Goal: Transaction & Acquisition: Purchase product/service

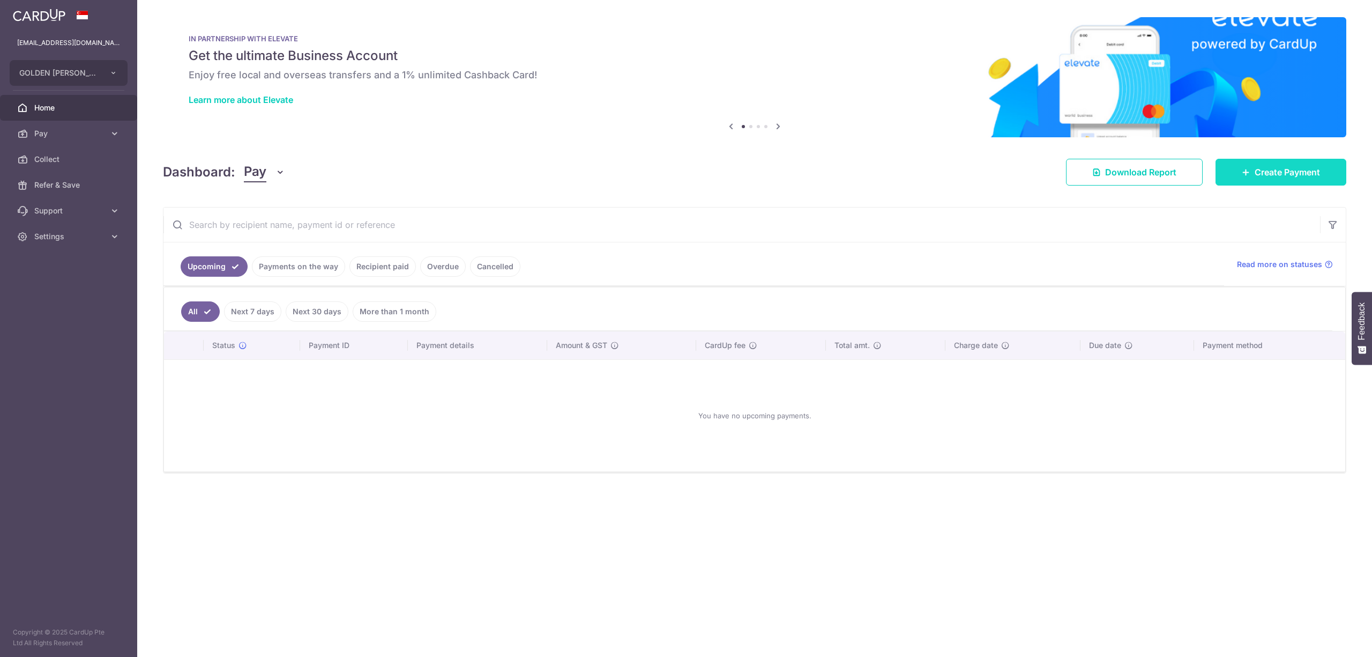
click at [1244, 174] on icon at bounding box center [1246, 172] width 9 height 9
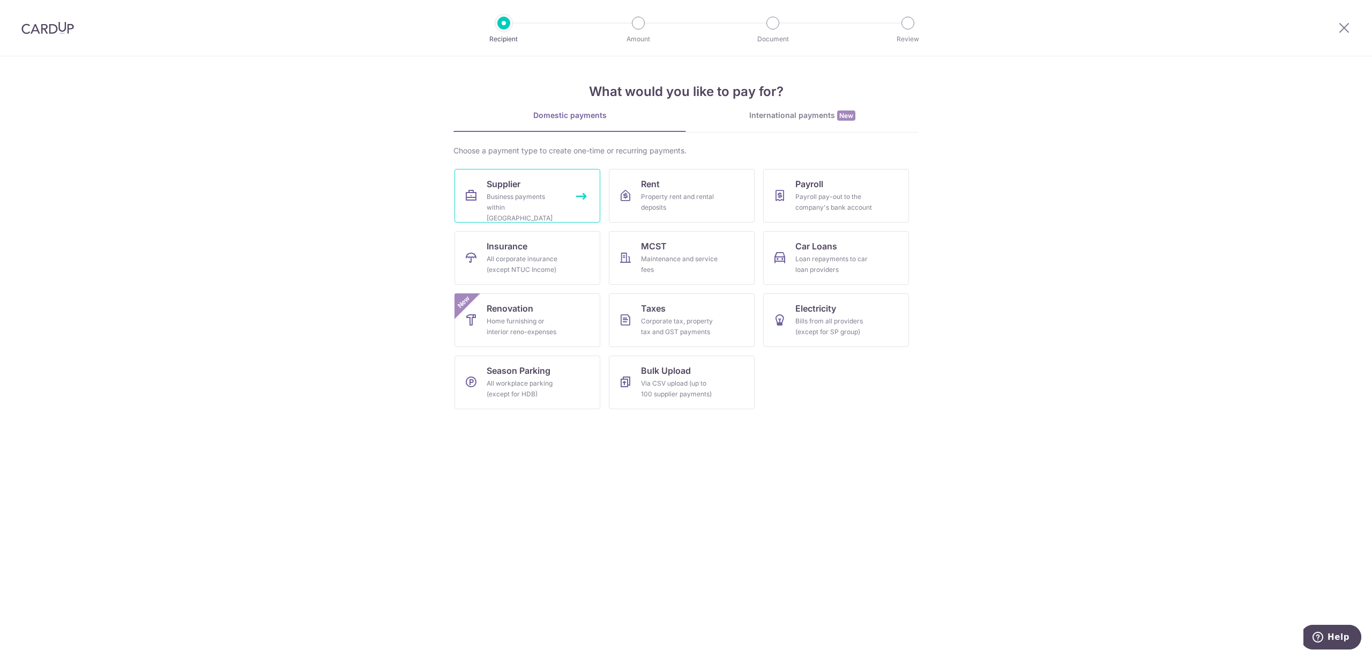
click at [545, 213] on link "Supplier Business payments within Singapore" at bounding box center [528, 196] width 146 height 54
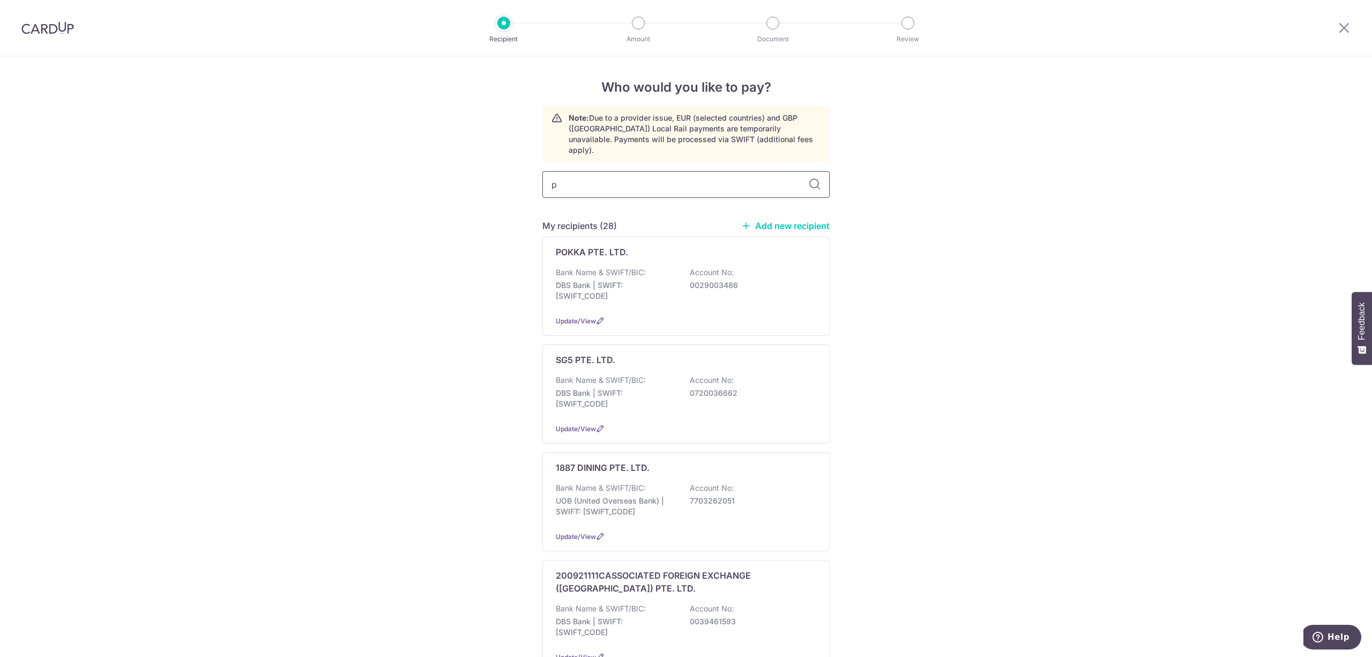
type input "pl"
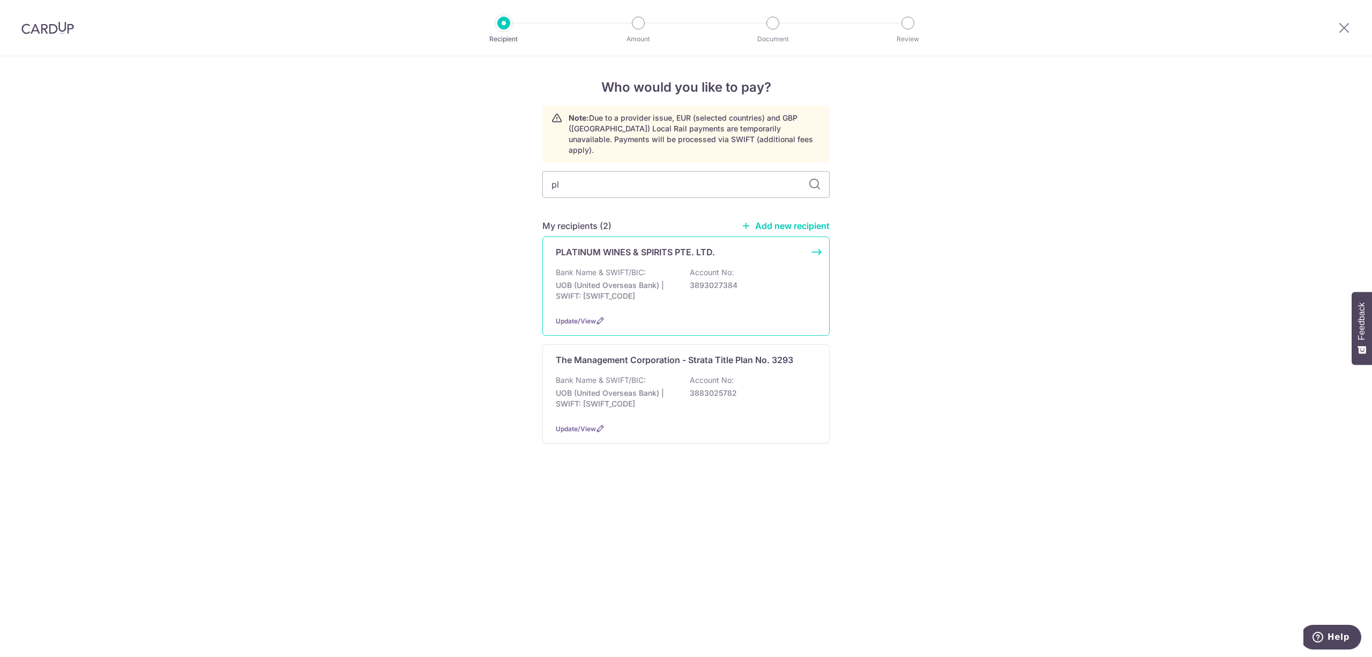
click at [633, 281] on p "UOB (United Overseas Bank) | SWIFT: UOVBSGSGXXX" at bounding box center [616, 290] width 120 height 21
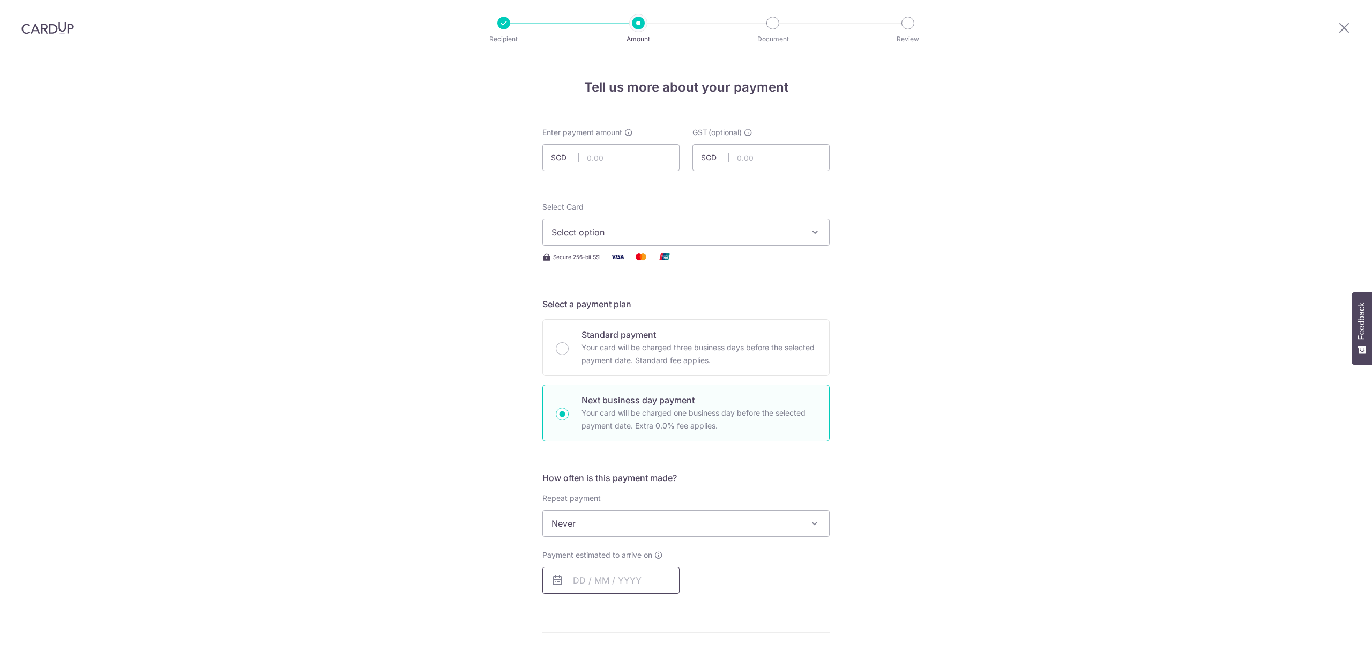
click at [640, 567] on input "text" at bounding box center [610, 580] width 137 height 27
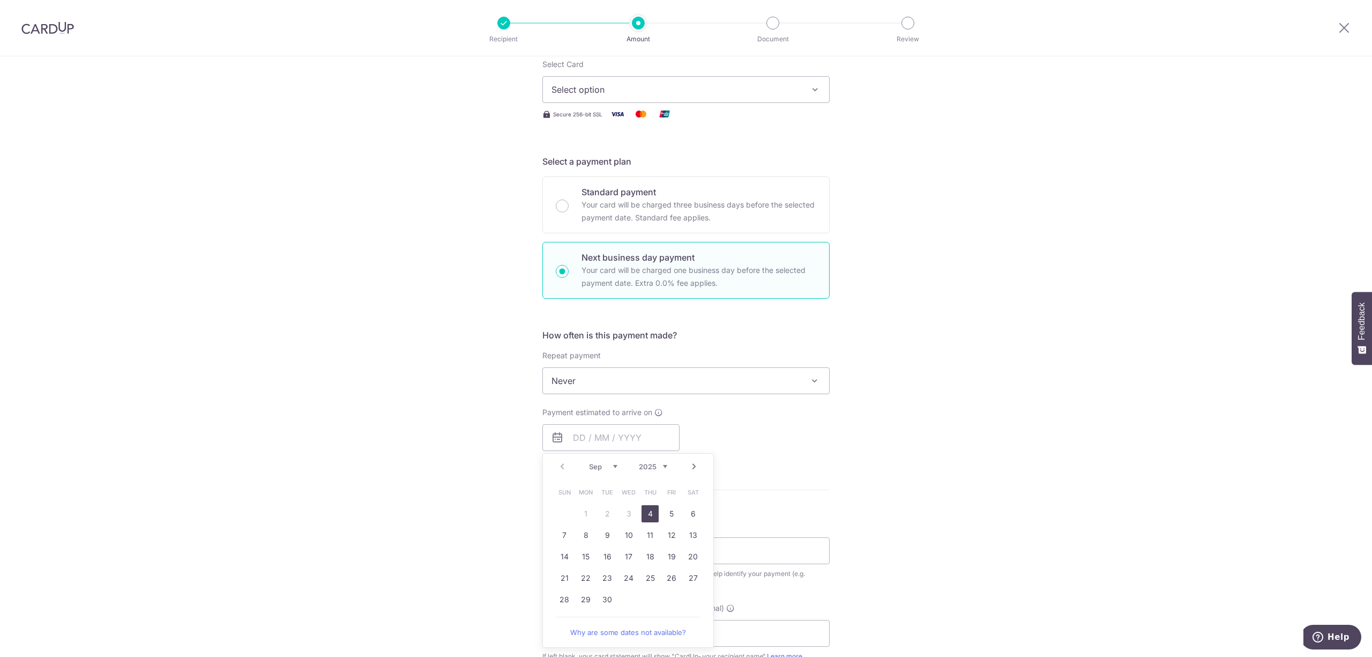
click at [642, 509] on link "4" at bounding box center [650, 513] width 17 height 17
type input "04/09/2025"
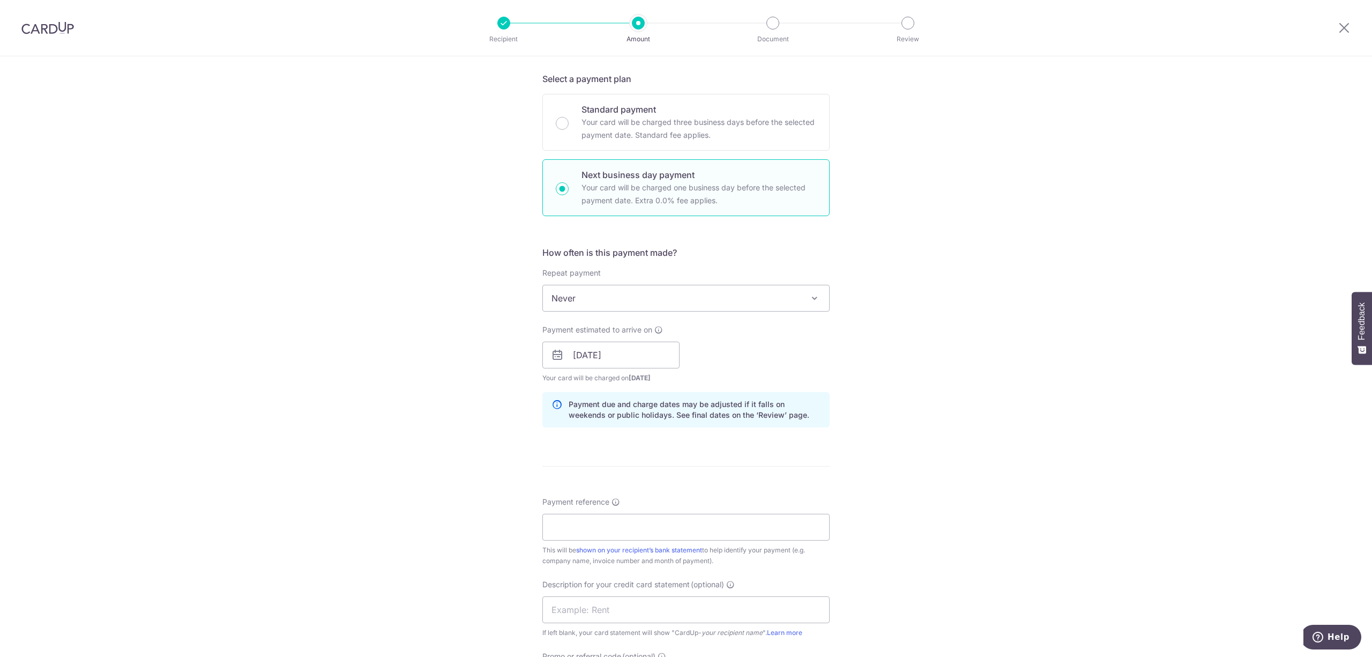
scroll to position [357, 0]
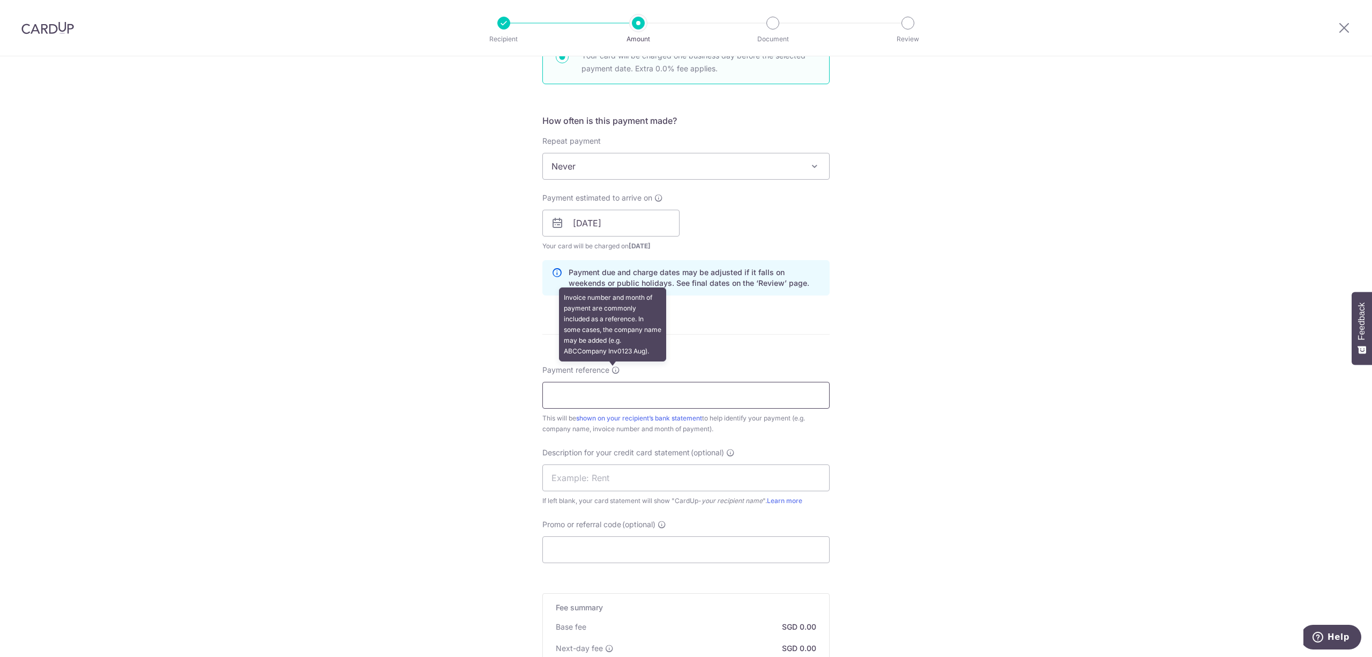
click at [616, 384] on input "Payment reference Invoice number and month of payment are commonly included as …" at bounding box center [685, 395] width 287 height 27
paste input "GOLDEN HUNG HO MARKETING"
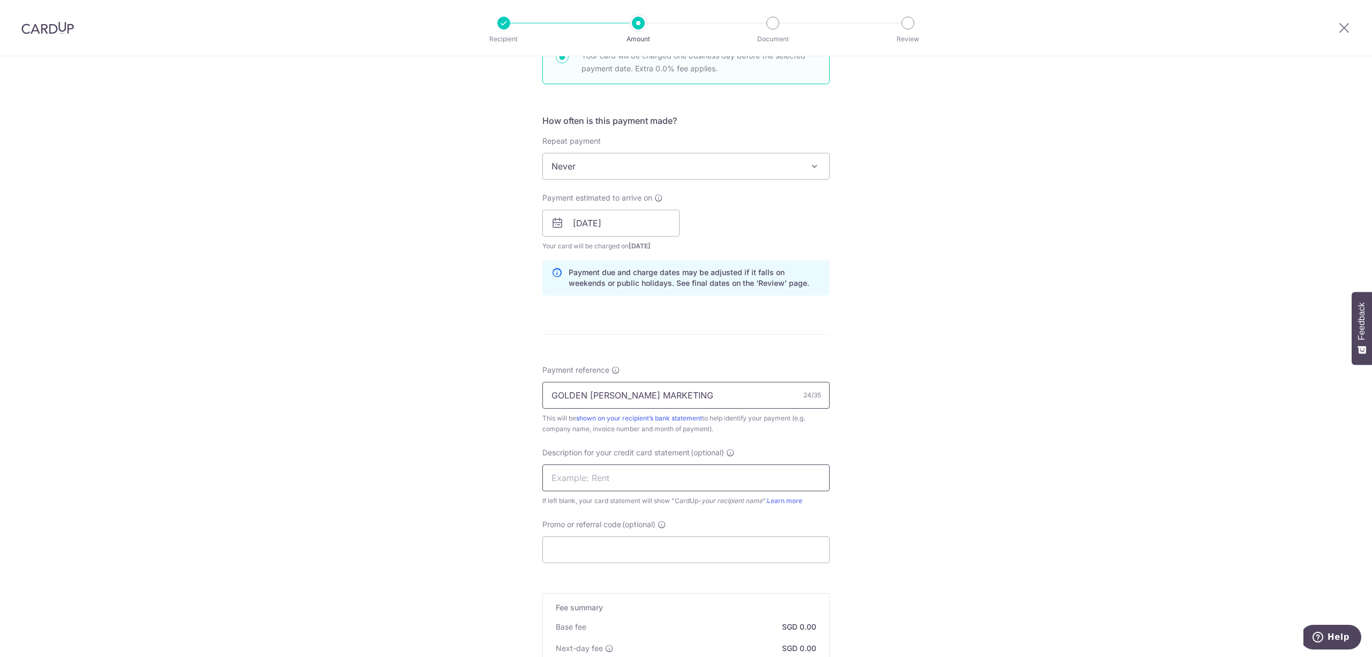
type input "GOLDEN HUNG HO MARKETING"
click at [698, 477] on input "text" at bounding box center [685, 477] width 287 height 27
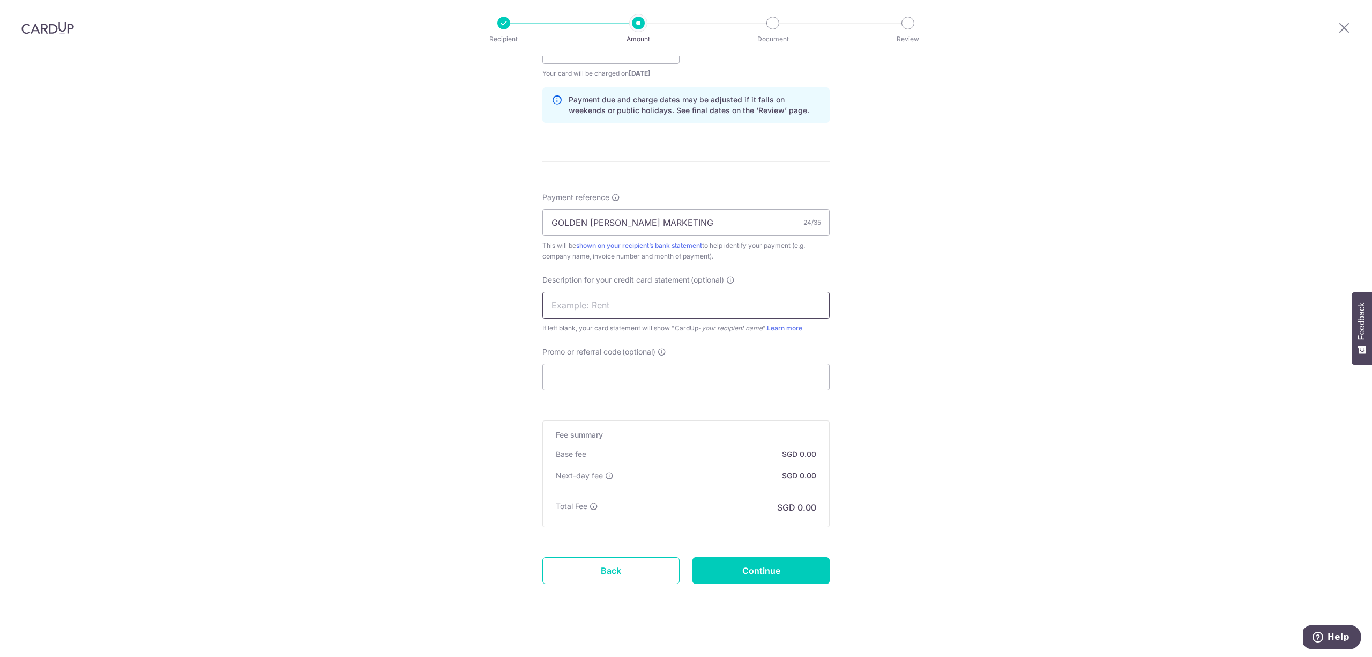
scroll to position [539, 0]
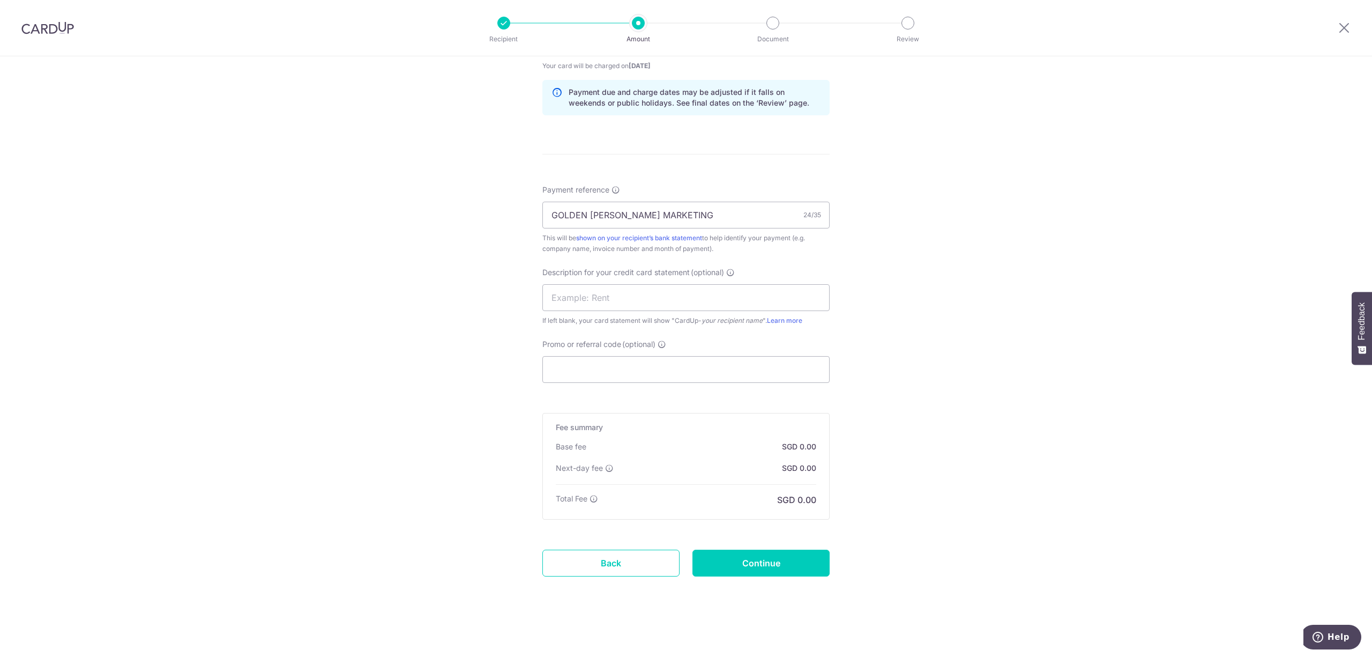
click at [704, 393] on form "Enter payment amount SGD GST (optional) SGD Select Card Select option Add credi…" at bounding box center [685, 98] width 287 height 1016
click at [700, 380] on input "Promo or referral code (optional)" at bounding box center [685, 369] width 287 height 27
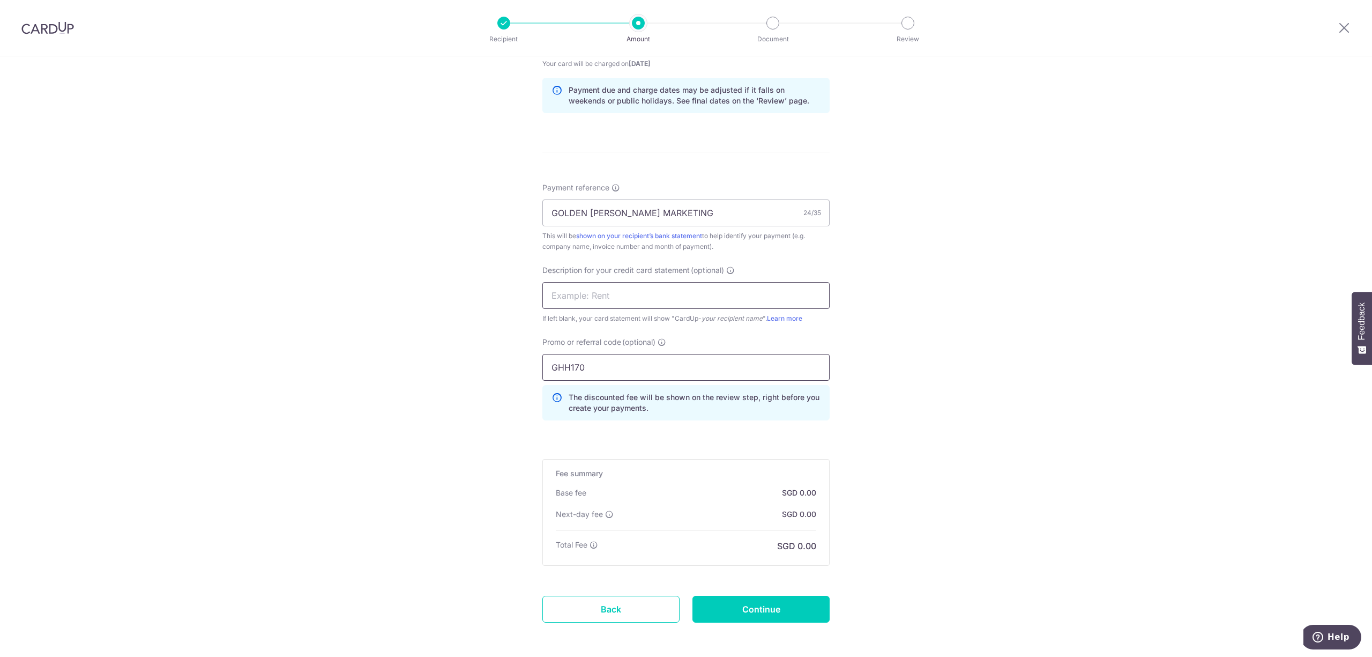
type input "GHH170"
click at [785, 294] on input "text" at bounding box center [685, 295] width 287 height 27
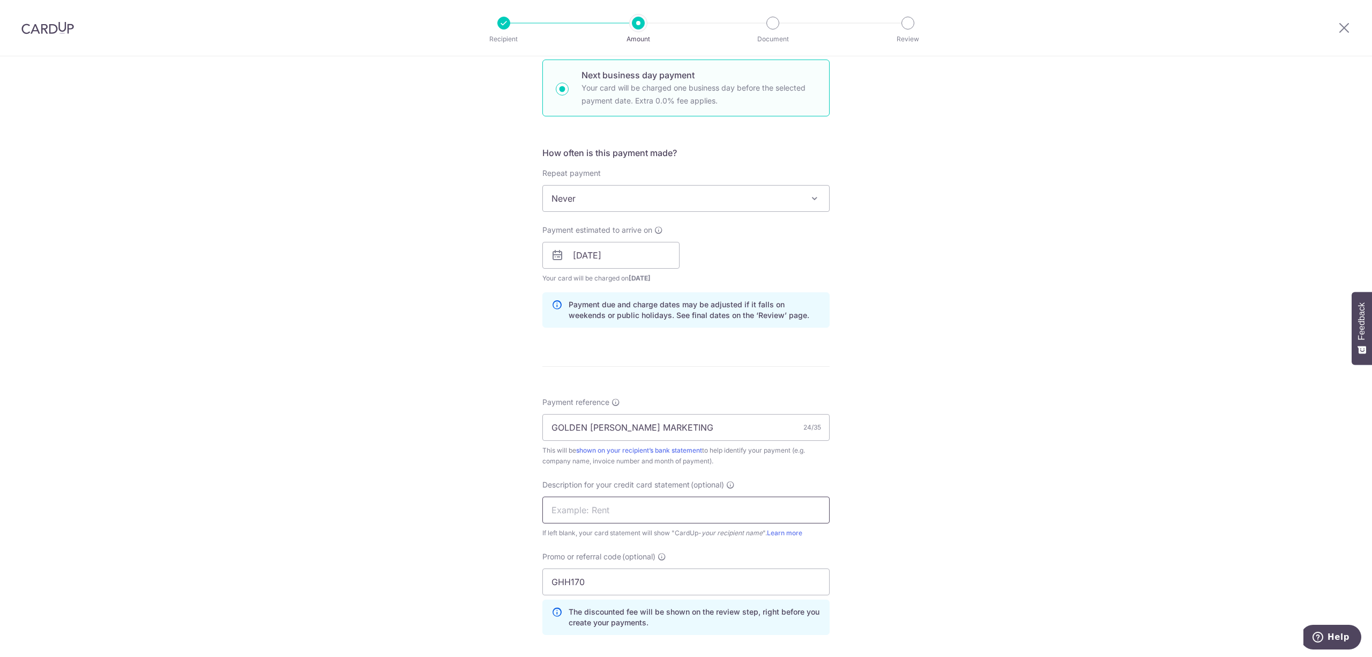
scroll to position [39, 0]
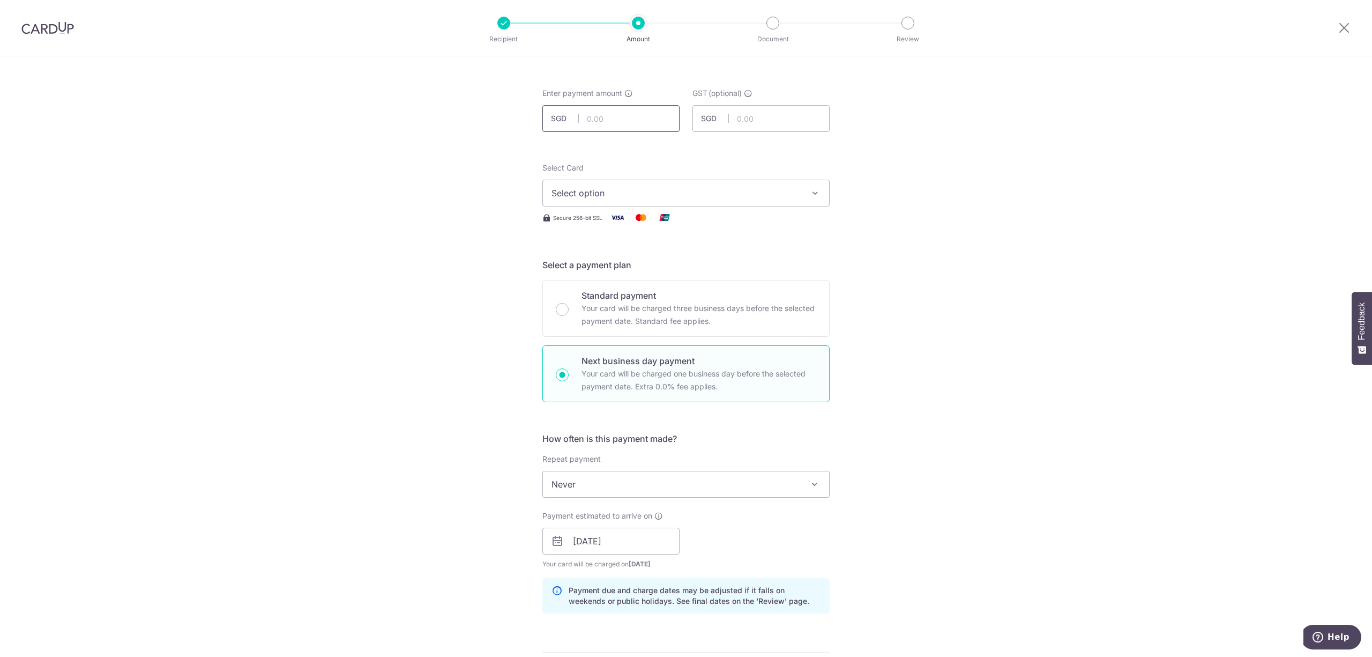
click at [637, 108] on input "text" at bounding box center [610, 118] width 137 height 27
type input "9,010.81"
click at [670, 181] on button "Select option" at bounding box center [685, 193] width 287 height 27
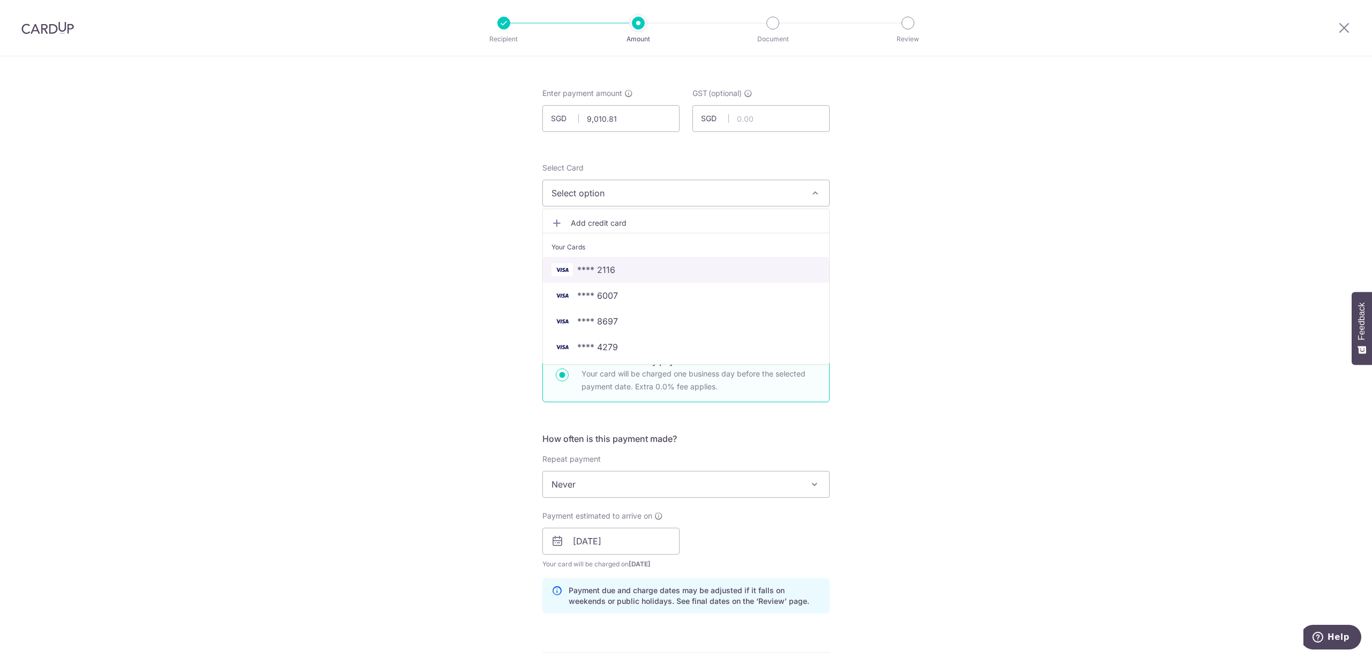
click at [592, 259] on link "**** 2116" at bounding box center [686, 270] width 286 height 26
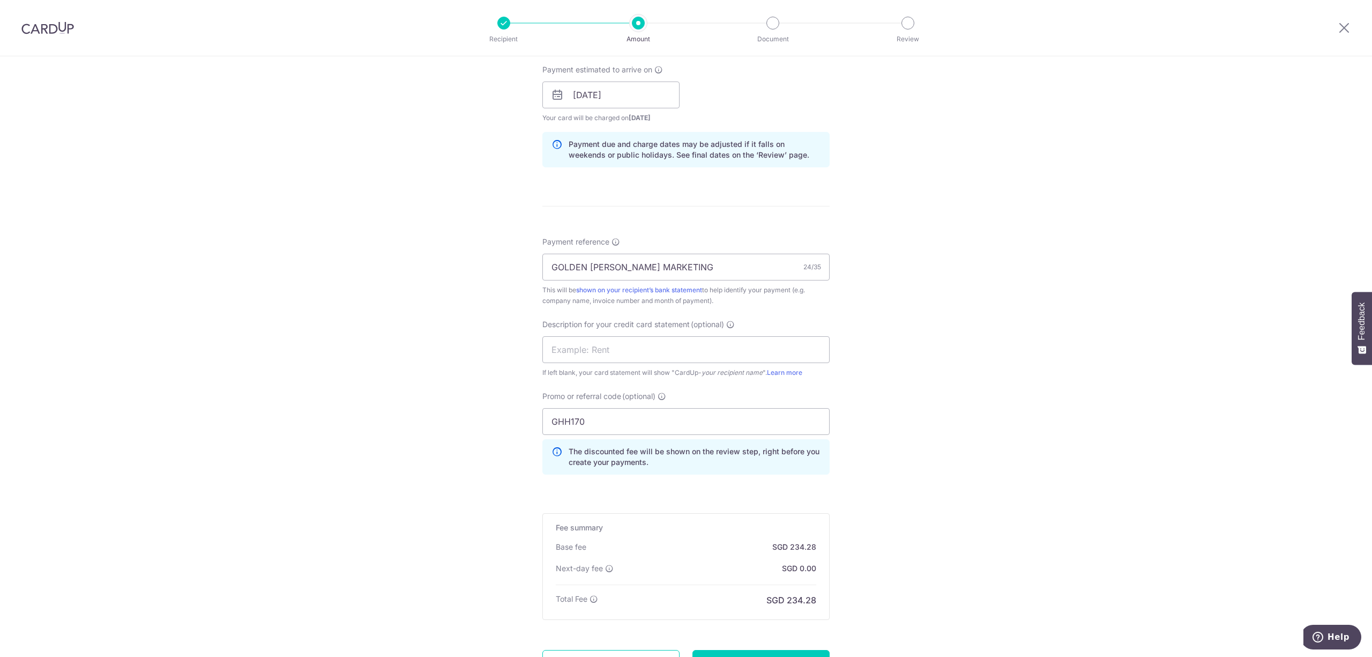
scroll to position [588, 0]
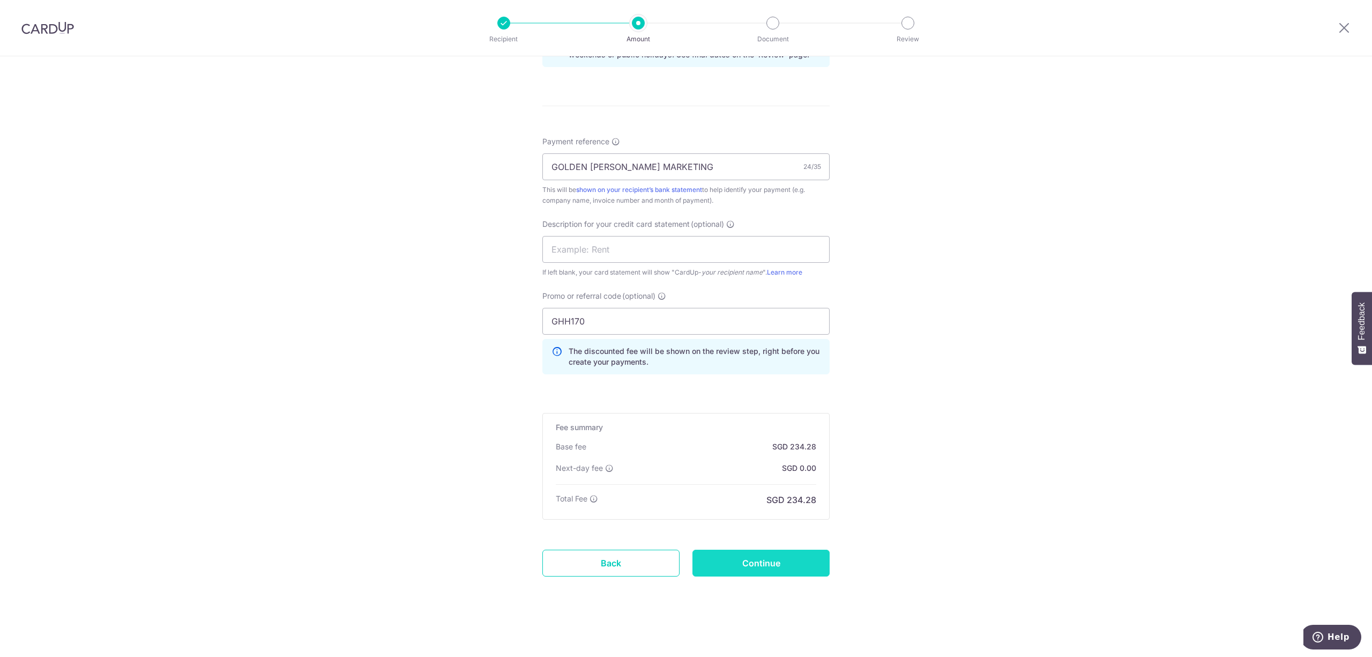
click at [798, 571] on input "Continue" at bounding box center [761, 562] width 137 height 27
type input "Create Schedule"
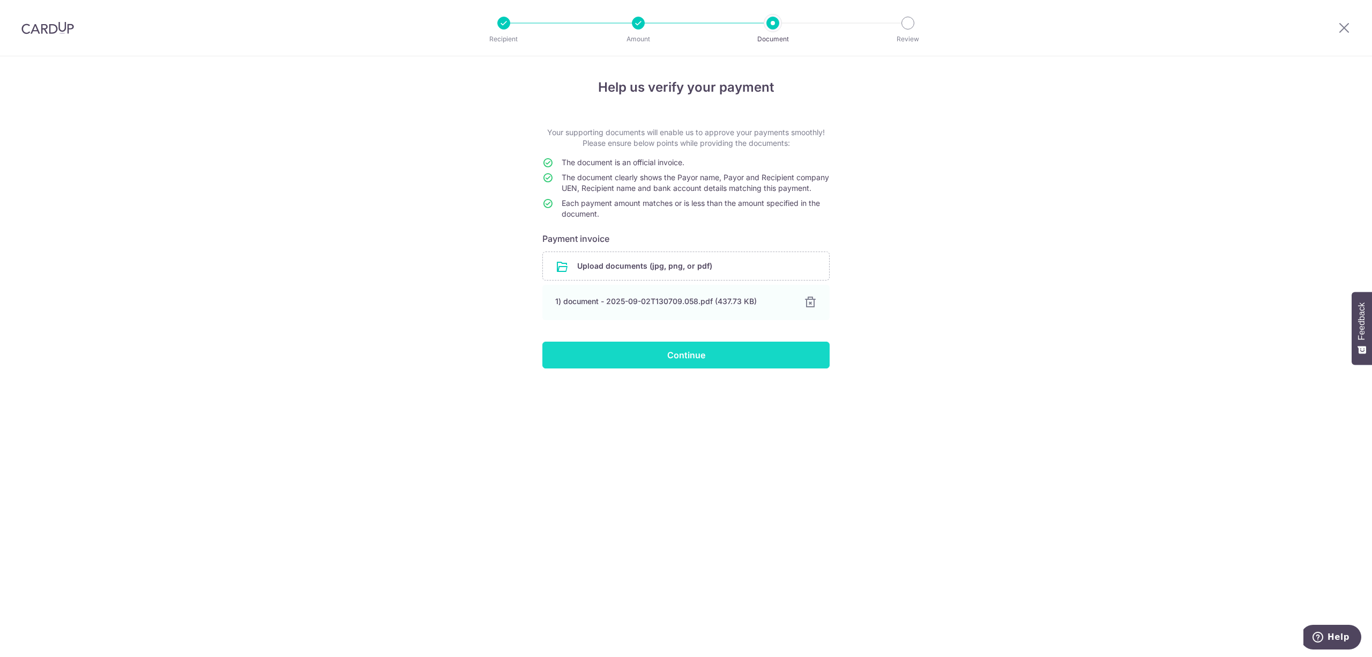
click at [813, 368] on input "Continue" at bounding box center [685, 354] width 287 height 27
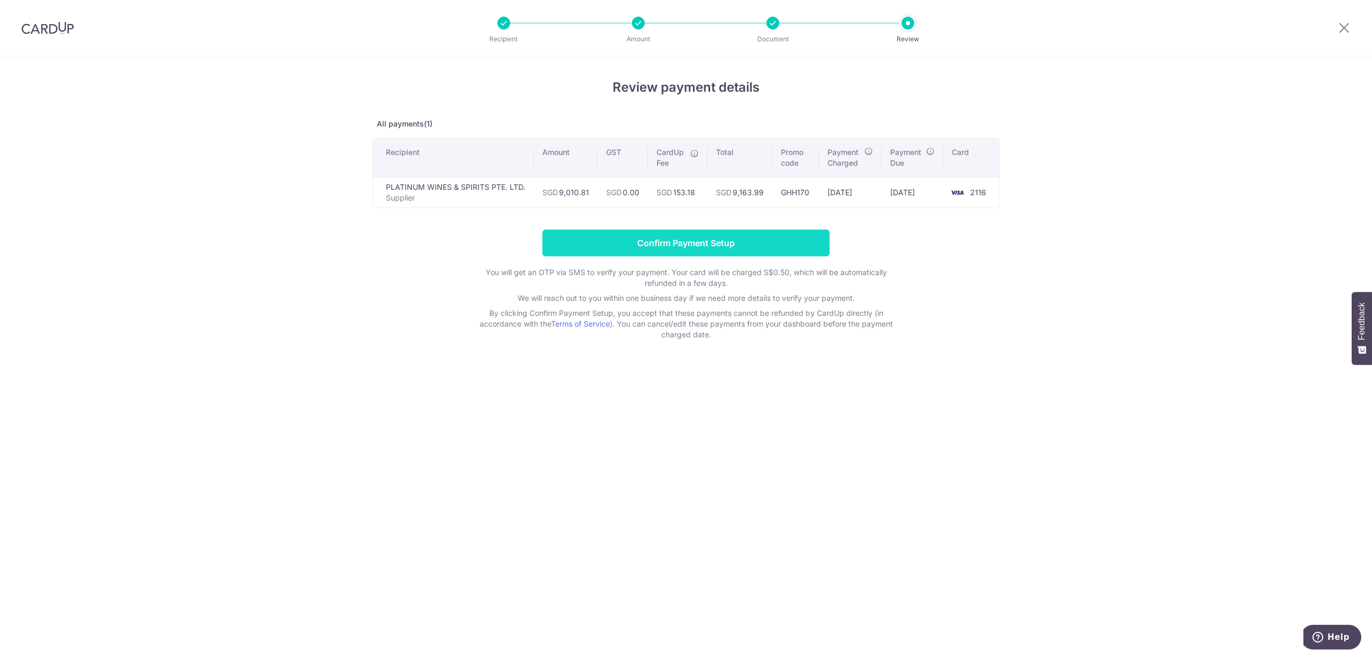
click at [650, 230] on input "Confirm Payment Setup" at bounding box center [685, 242] width 287 height 27
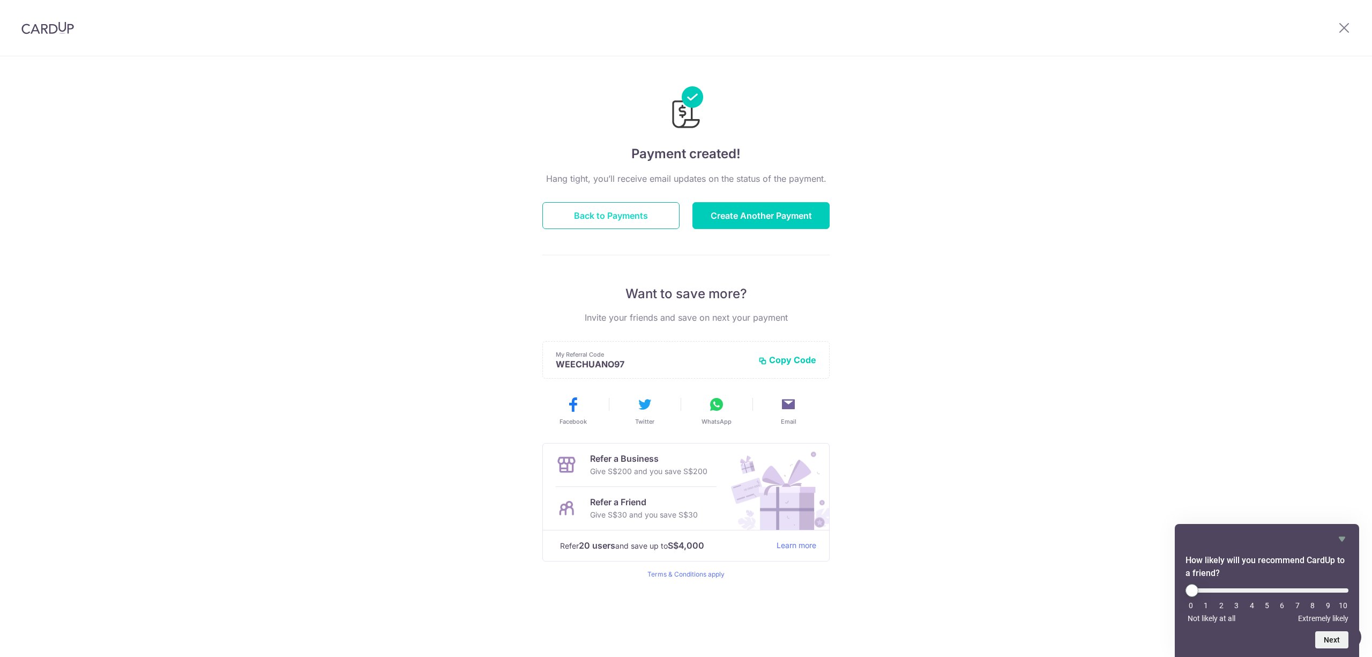
click at [624, 207] on button "Back to Payments" at bounding box center [610, 215] width 137 height 27
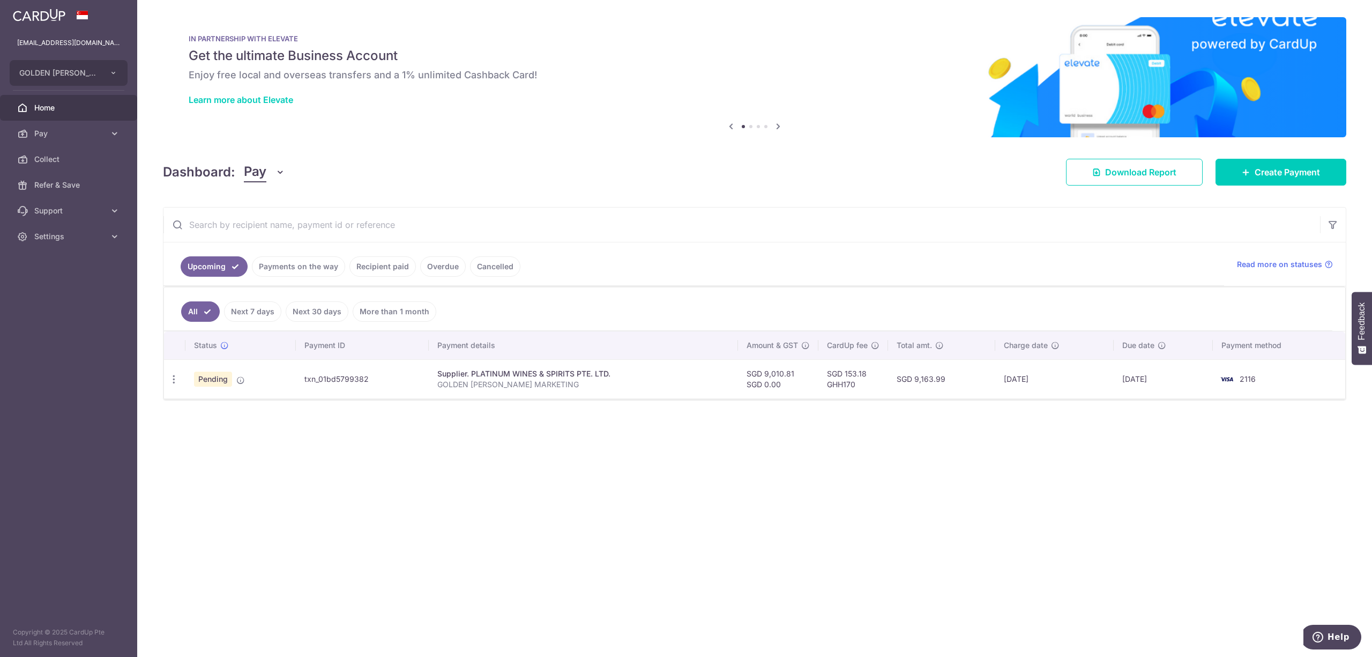
click at [383, 276] on link "Recipient paid" at bounding box center [383, 266] width 66 height 20
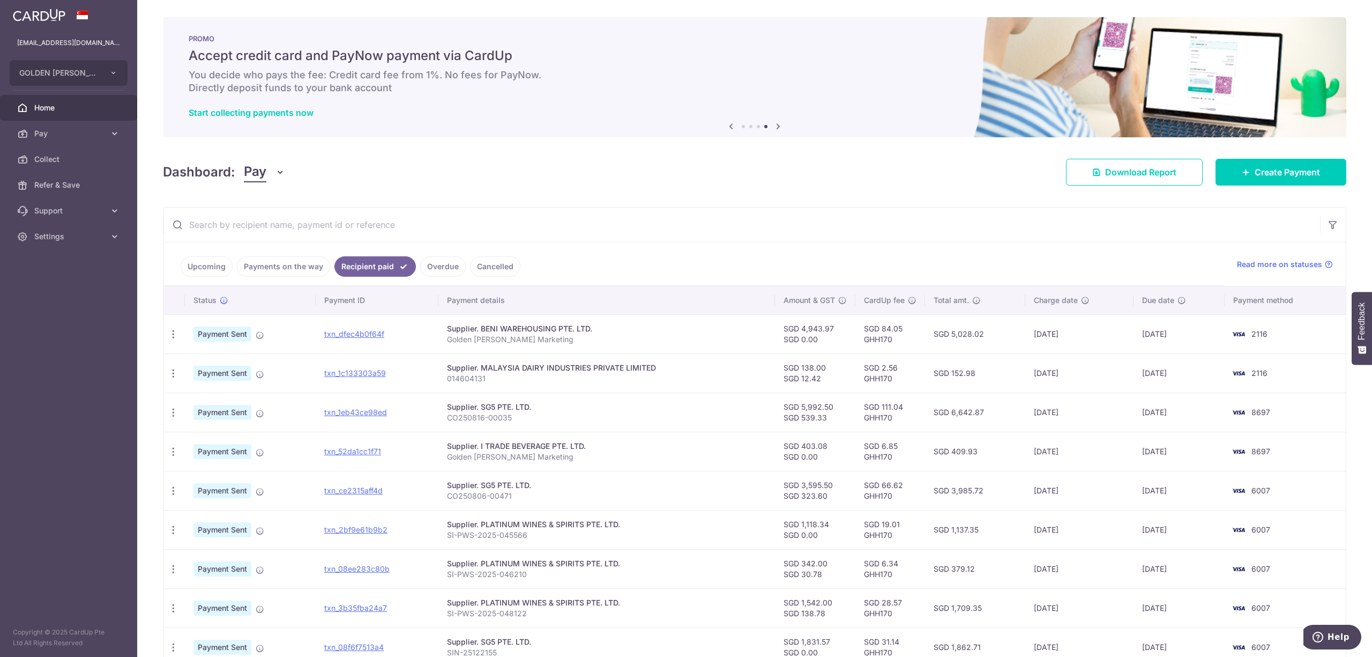
click at [188, 268] on link "Upcoming" at bounding box center [207, 266] width 52 height 20
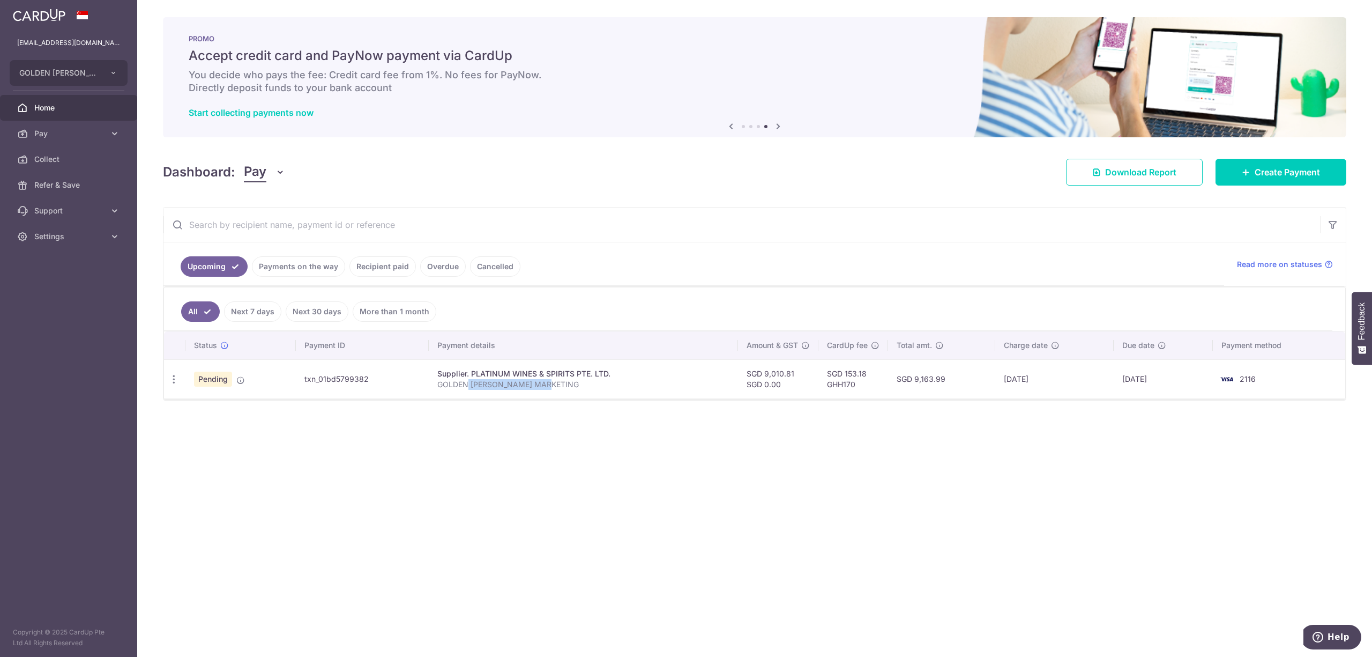
drag, startPoint x: 559, startPoint y: 389, endPoint x: 468, endPoint y: 387, distance: 90.6
click at [468, 387] on p "GOLDEN [PERSON_NAME] MARKETING" at bounding box center [583, 384] width 292 height 11
click at [471, 387] on p "GOLDEN [PERSON_NAME] MARKETING" at bounding box center [583, 384] width 292 height 11
click at [296, 267] on link "Payments on the way" at bounding box center [298, 266] width 93 height 20
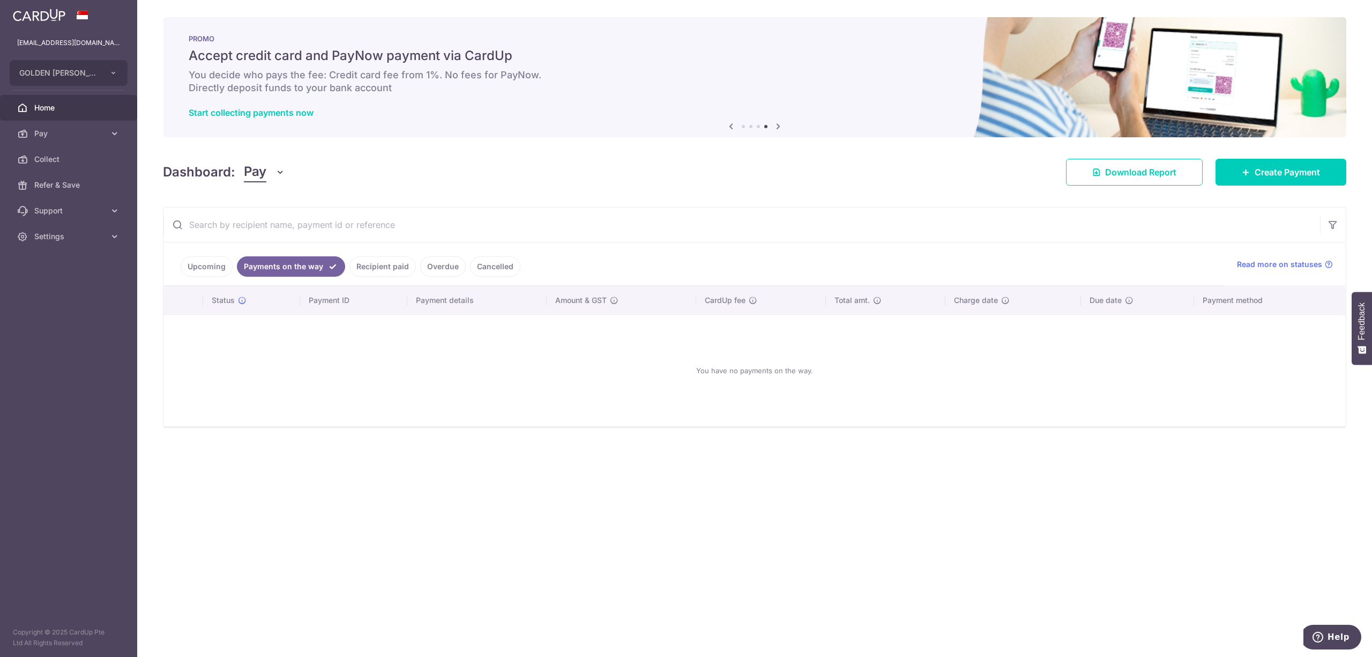
click at [361, 266] on link "Recipient paid" at bounding box center [383, 266] width 66 height 20
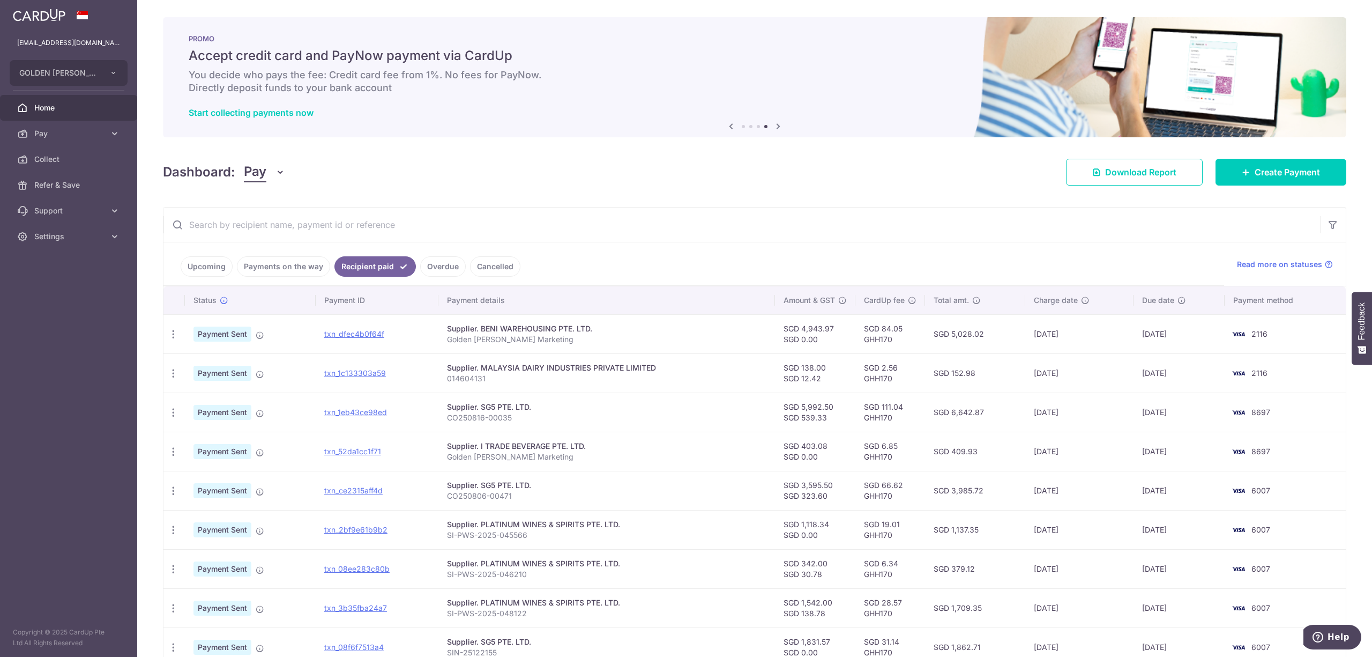
click at [191, 279] on ul "Upcoming Payments on the way Recipient paid Overdue Cancelled" at bounding box center [693, 263] width 1061 height 43
click at [217, 273] on link "Upcoming" at bounding box center [207, 266] width 52 height 20
